Goal: Information Seeking & Learning: Learn about a topic

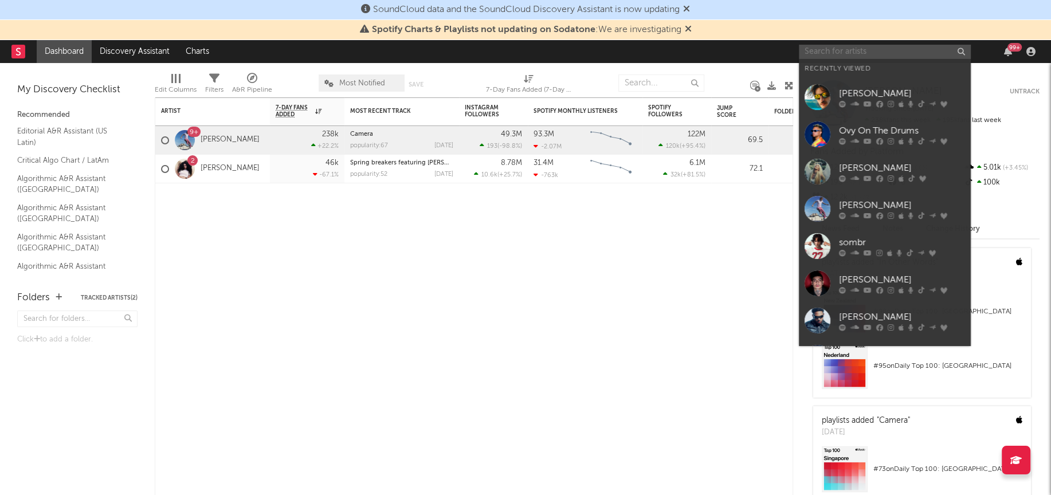
click at [879, 55] on input "text" at bounding box center [885, 52] width 172 height 14
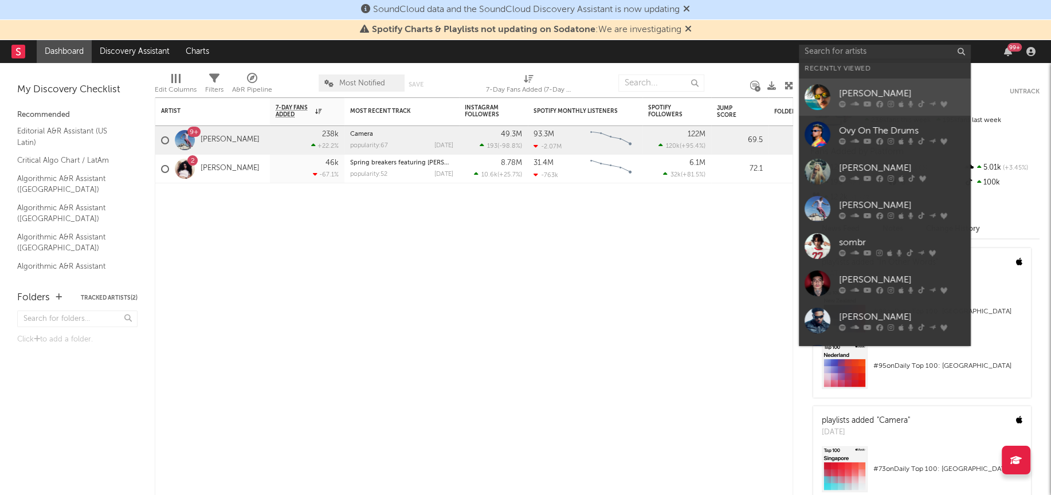
click at [825, 103] on div at bounding box center [818, 97] width 26 height 26
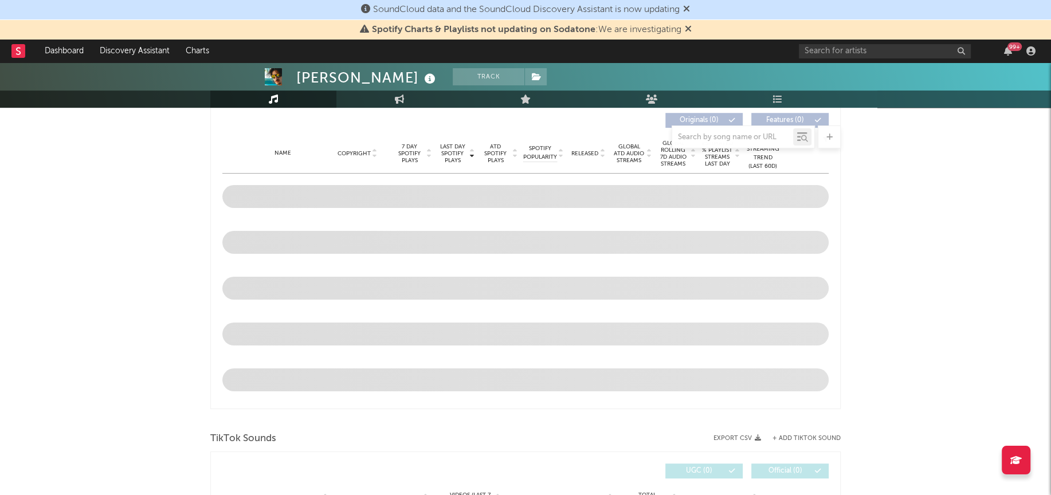
scroll to position [438, 0]
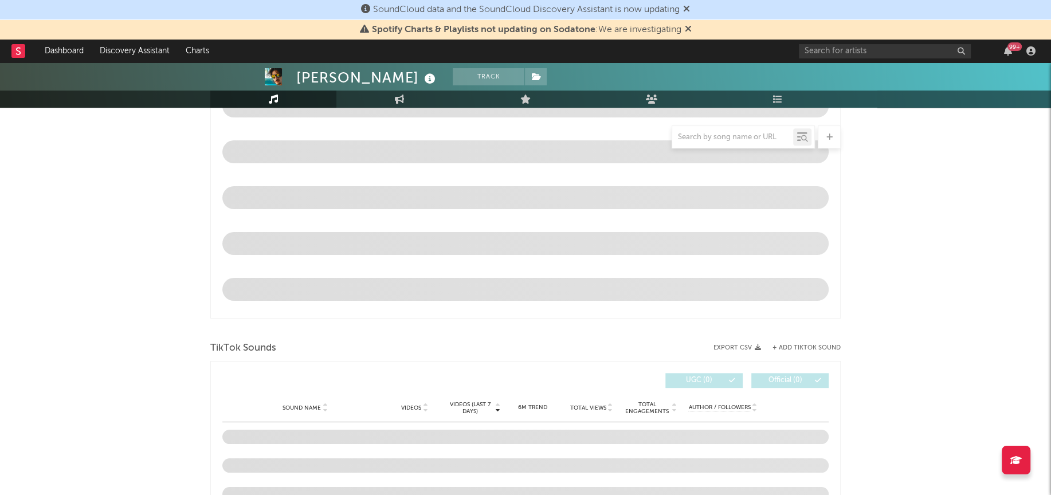
select select "6m"
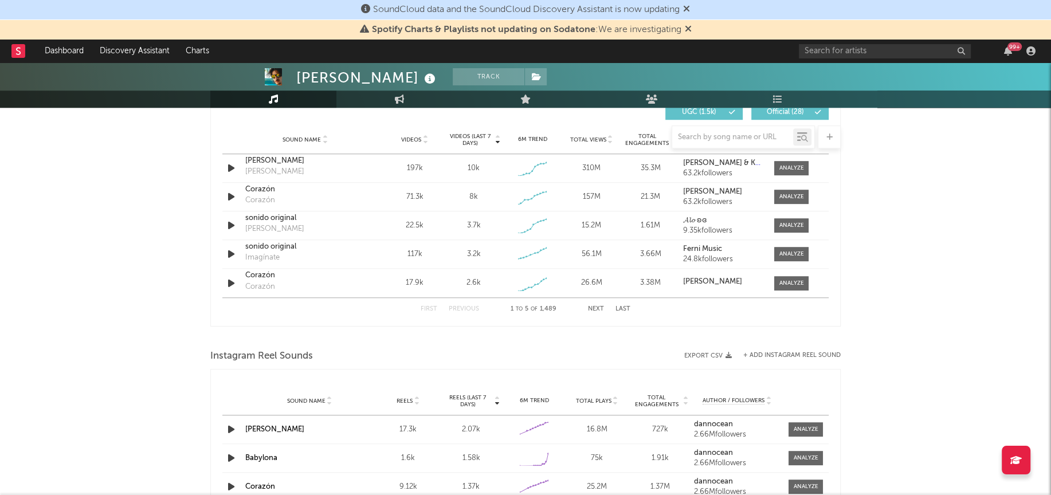
scroll to position [789, 0]
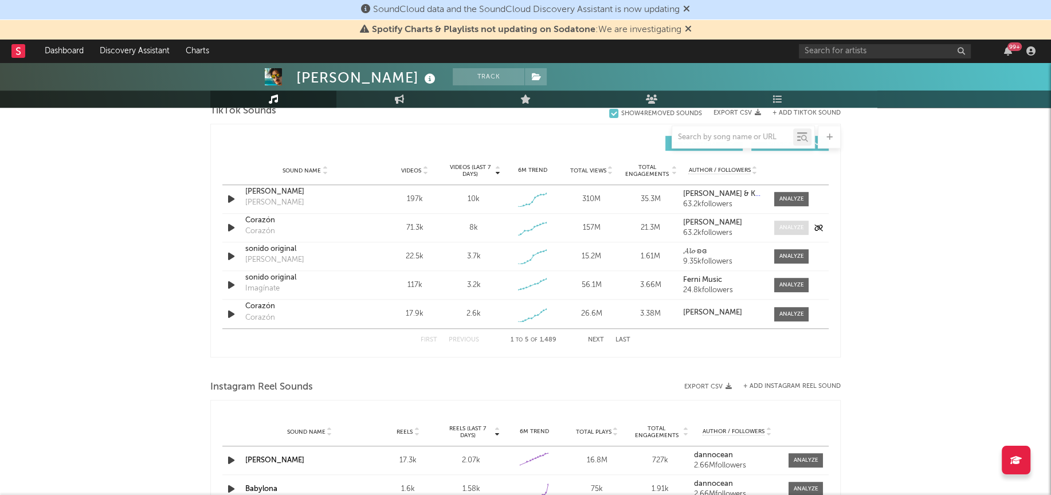
click at [785, 224] on div at bounding box center [792, 228] width 25 height 9
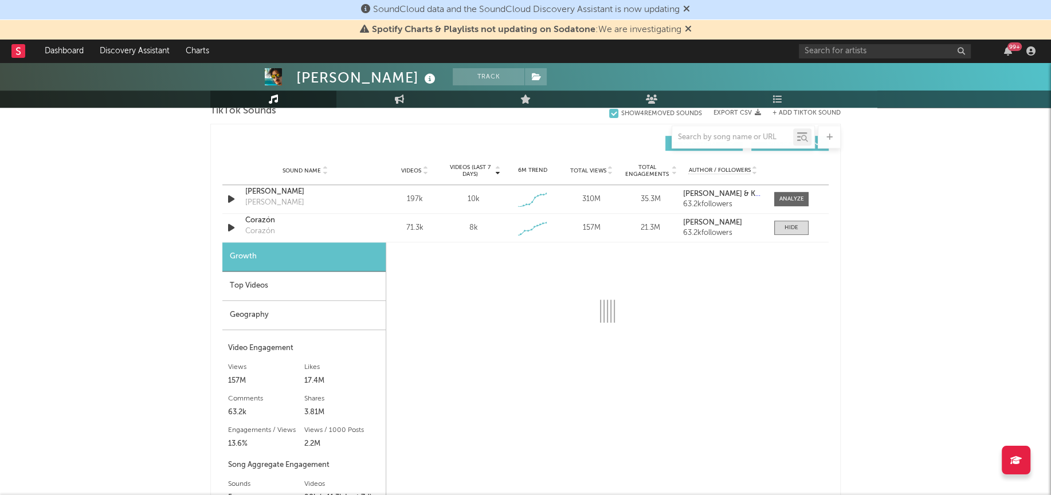
select select "1w"
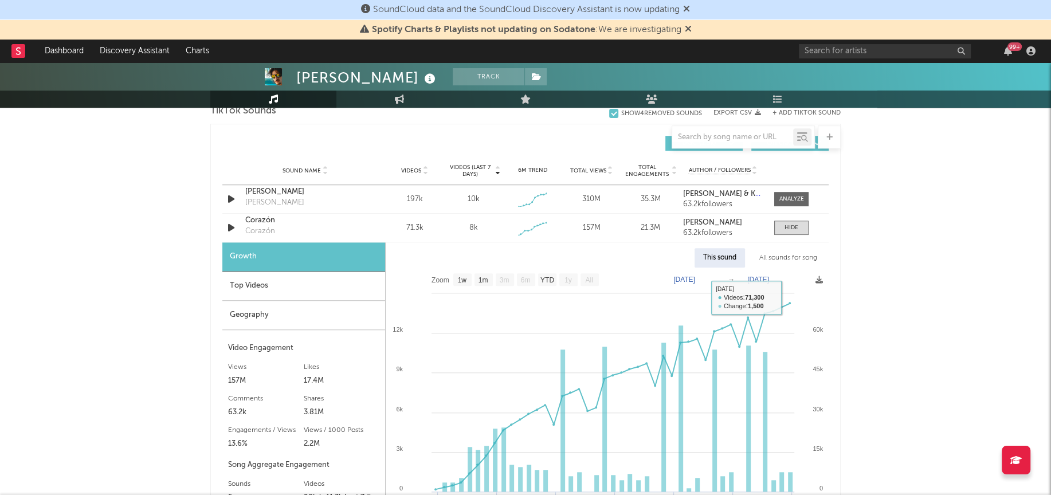
click at [788, 257] on div "All sounds for song" at bounding box center [788, 257] width 75 height 19
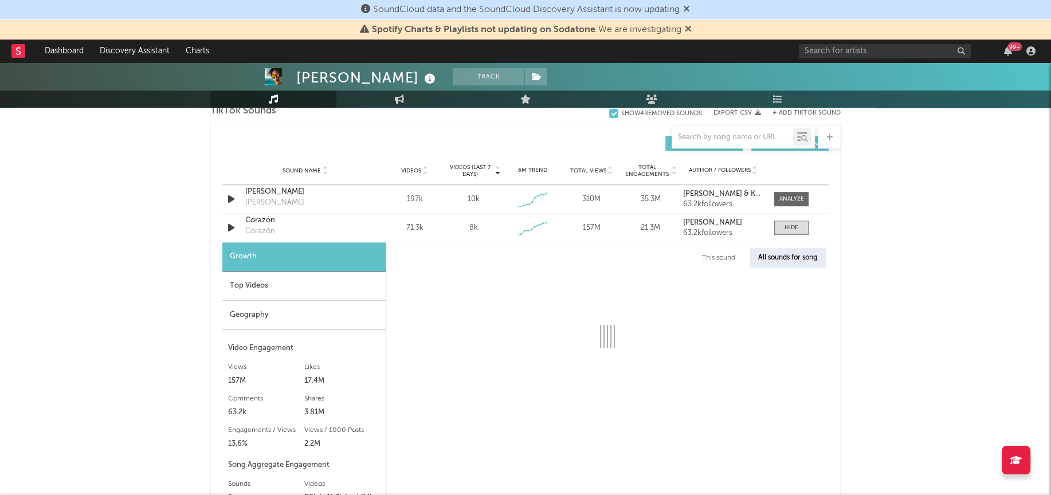
select select "1w"
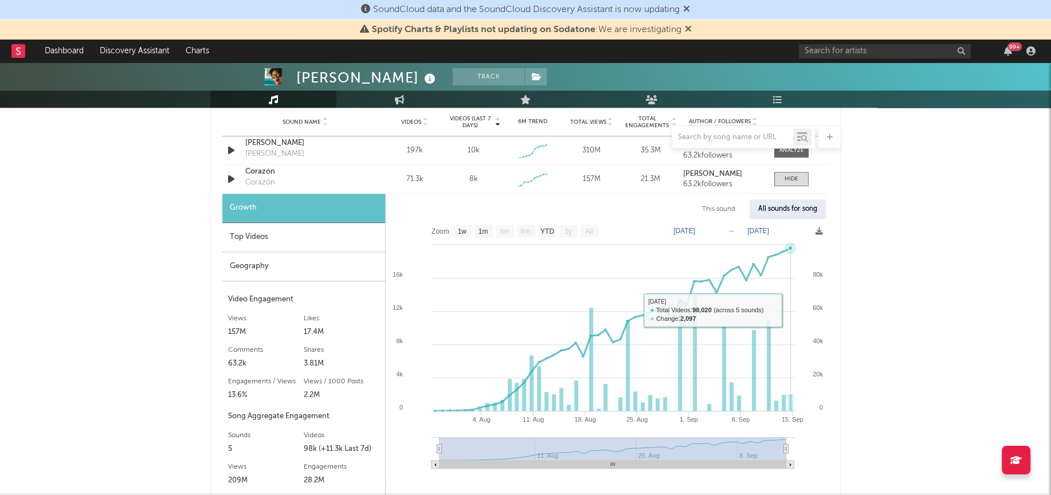
scroll to position [835, 0]
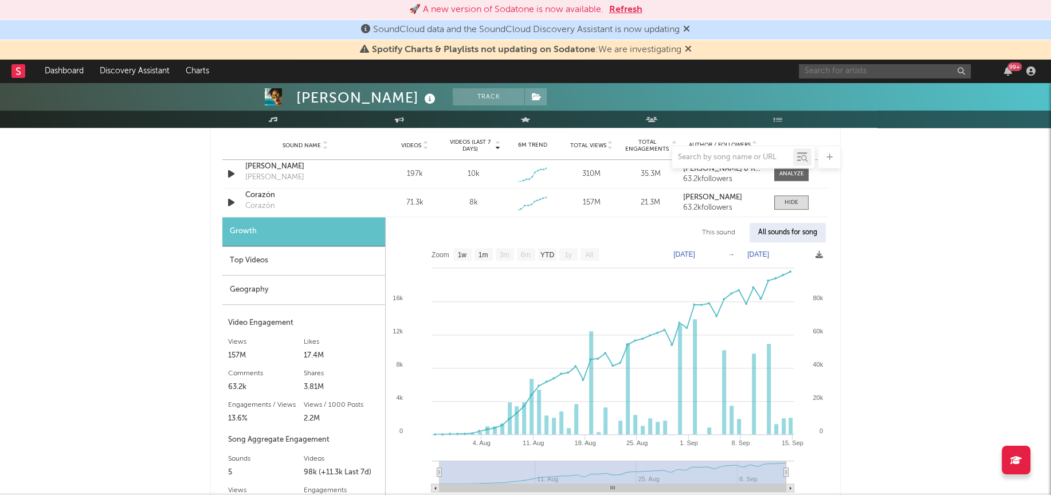
click at [825, 69] on input "text" at bounding box center [885, 71] width 172 height 14
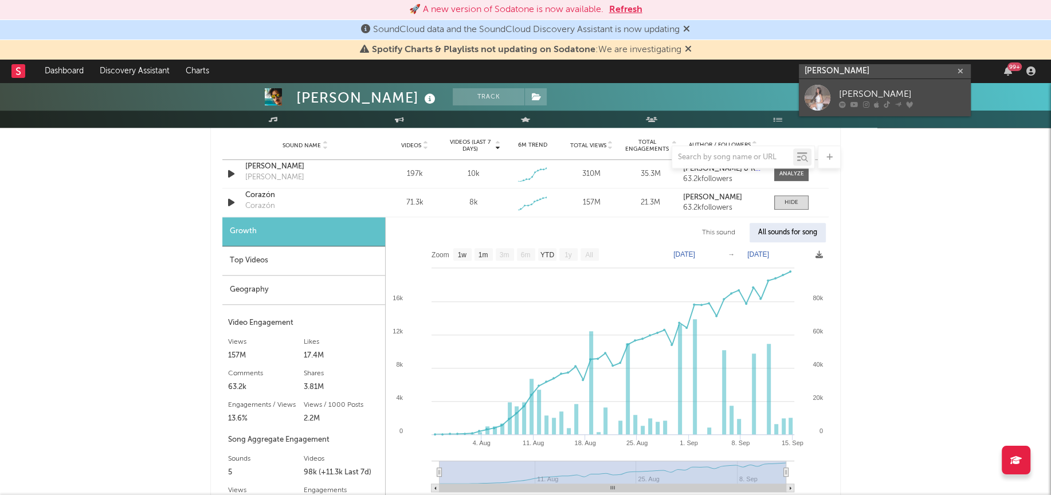
type input "[PERSON_NAME]"
click at [816, 95] on div at bounding box center [818, 98] width 26 height 26
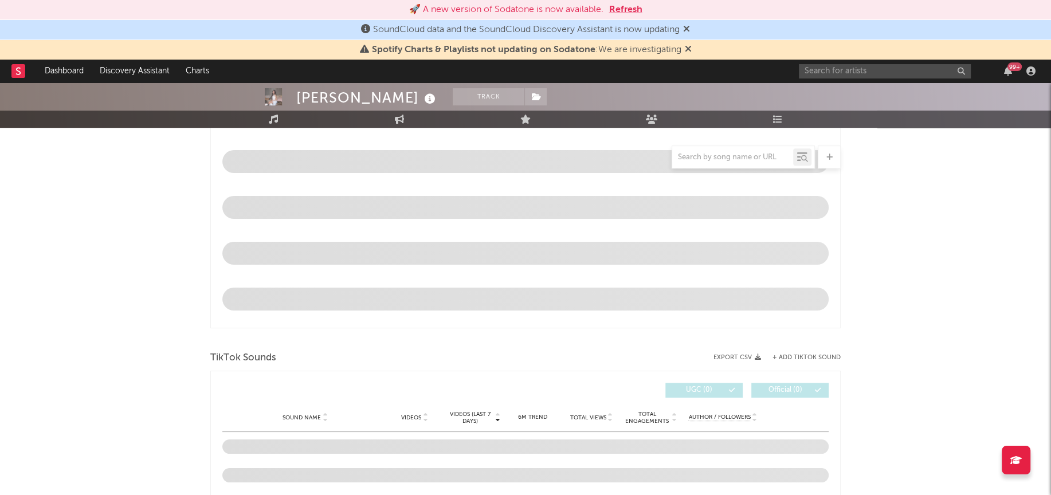
select select "6m"
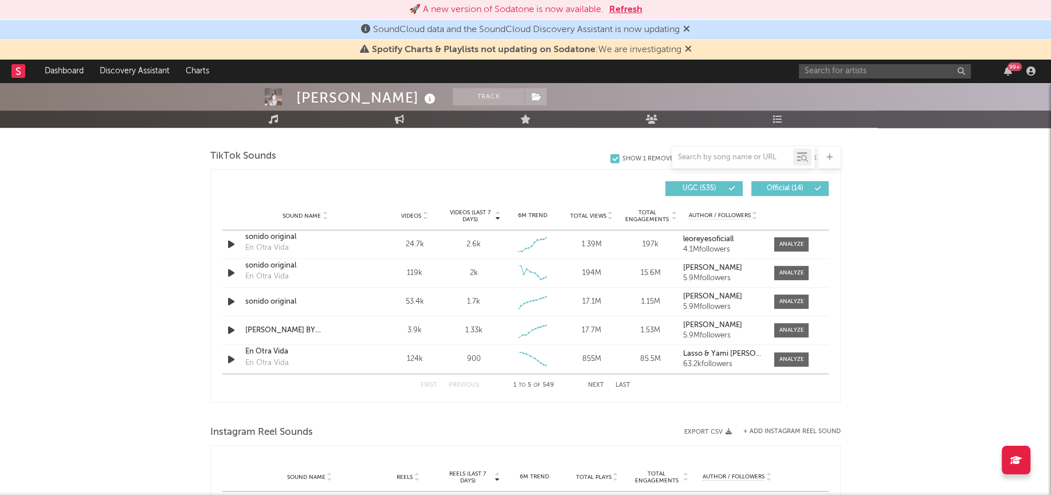
scroll to position [769, 0]
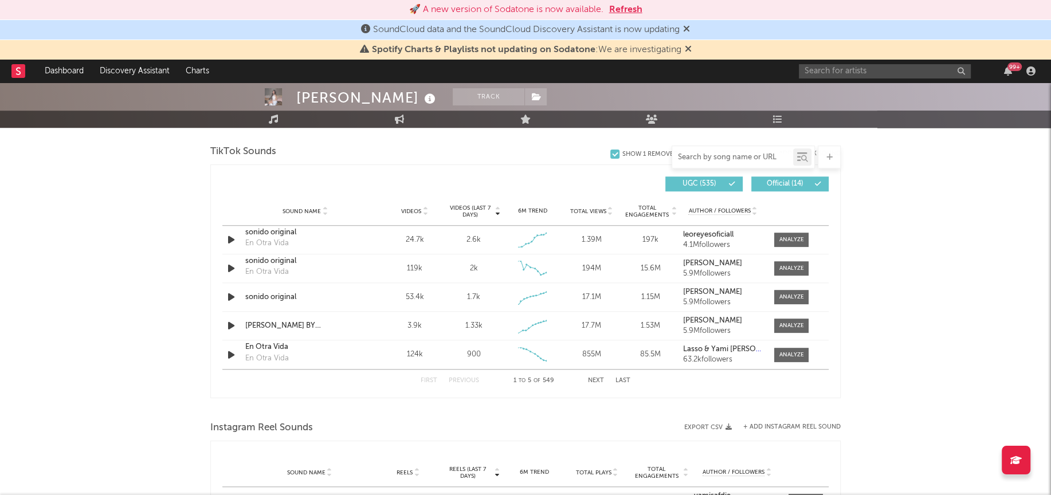
click at [704, 156] on input "text" at bounding box center [732, 157] width 121 height 9
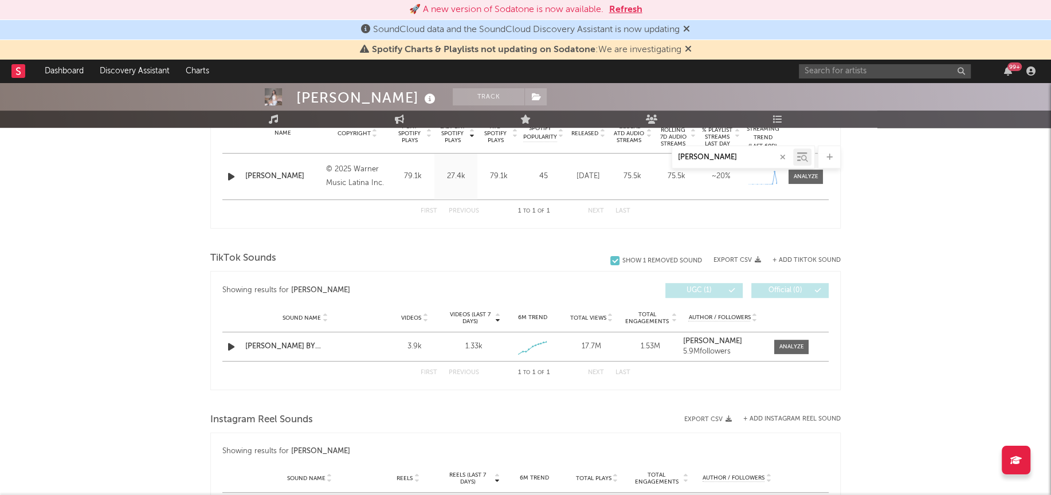
scroll to position [491, 0]
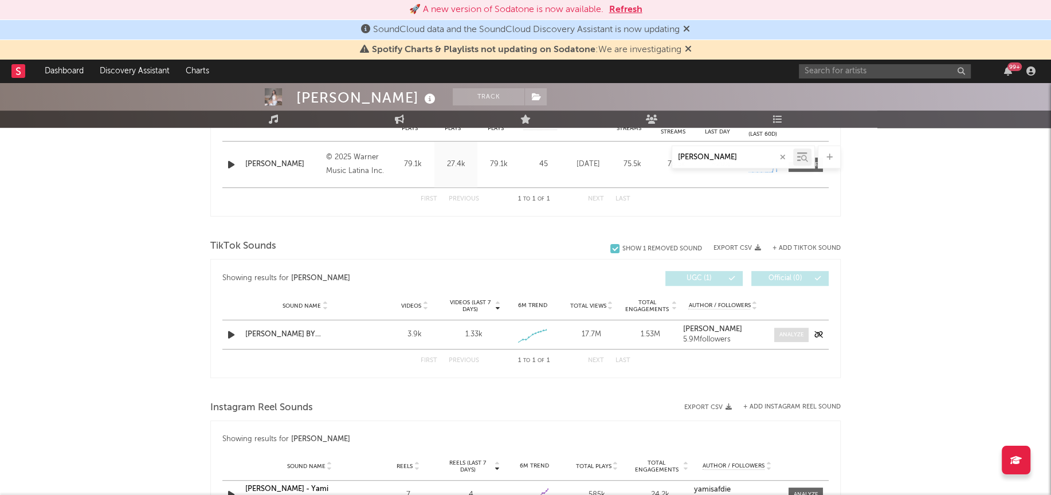
type input "[PERSON_NAME]"
click at [801, 333] on div at bounding box center [792, 335] width 25 height 9
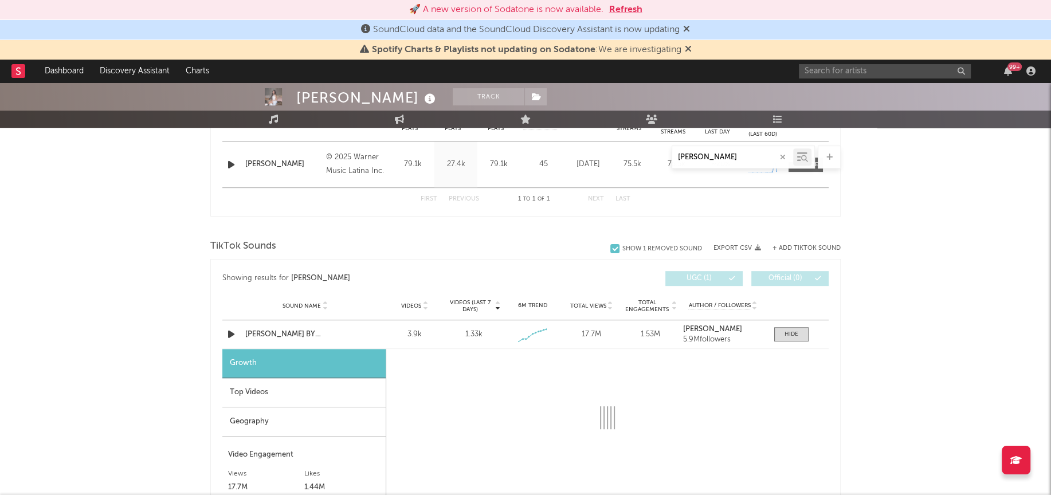
select select "1w"
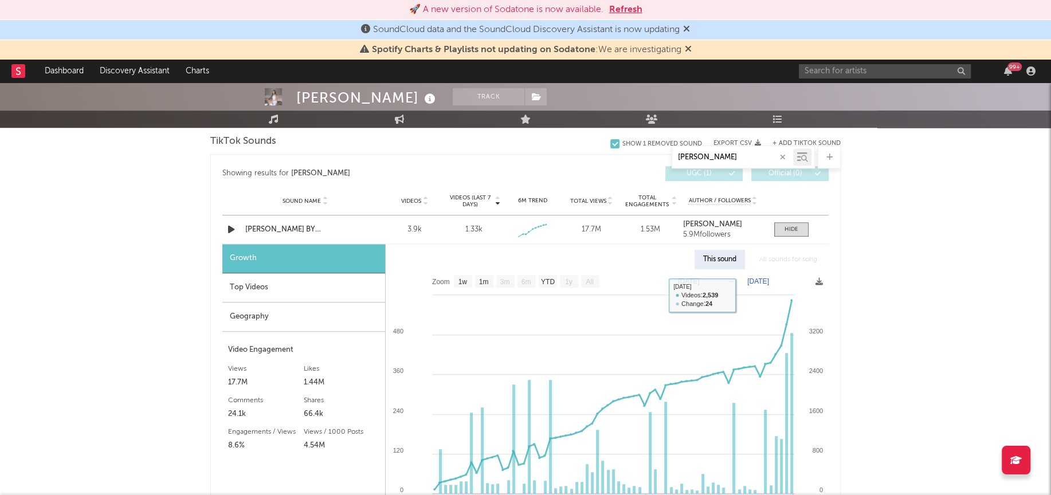
scroll to position [625, 0]
